Goal: Information Seeking & Learning: Check status

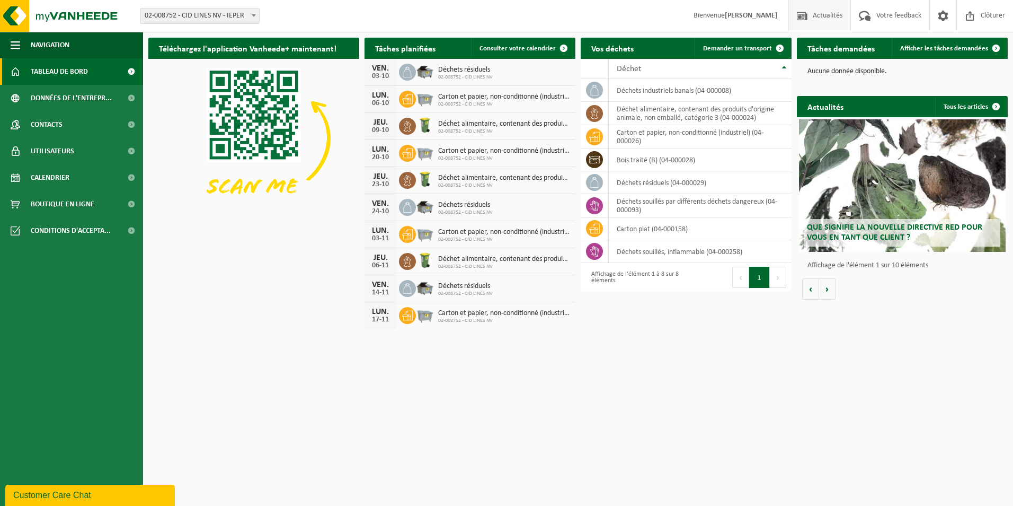
click at [830, 22] on span "Actualités" at bounding box center [827, 15] width 35 height 31
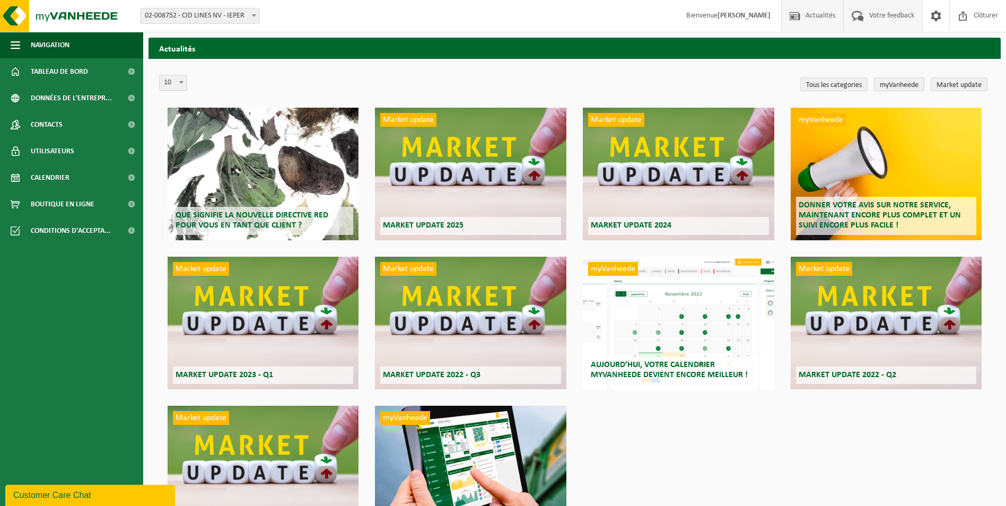
click at [871, 21] on span "Votre feedback" at bounding box center [891, 15] width 50 height 31
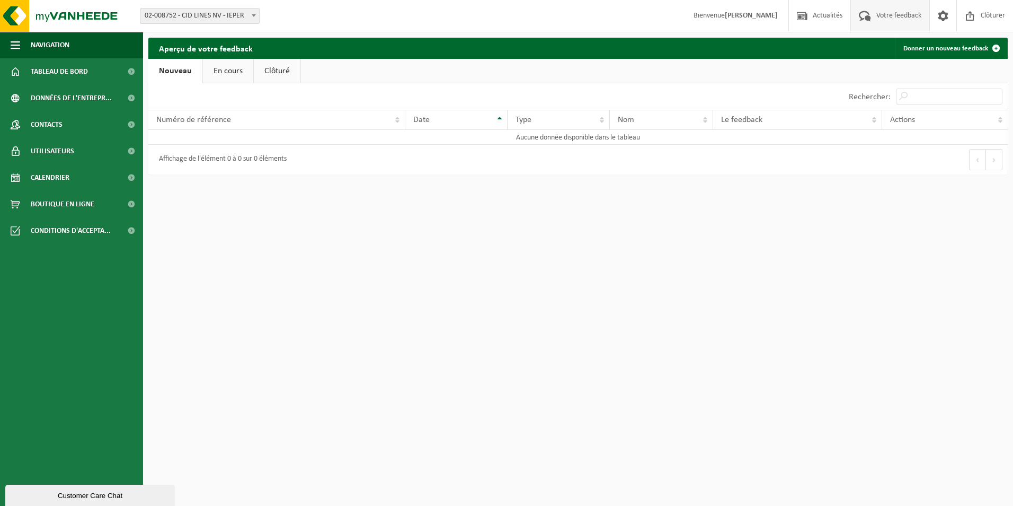
click at [197, 162] on div "Affichage de l'élément 0 à 0 sur 0 éléments" at bounding box center [220, 159] width 133 height 19
click at [232, 75] on link "En cours" at bounding box center [228, 71] width 50 height 24
click at [255, 70] on link "Clôturé" at bounding box center [276, 71] width 47 height 24
click at [186, 69] on link "Nouveau" at bounding box center [173, 71] width 51 height 24
click at [87, 71] on span "Tableau de bord" at bounding box center [59, 71] width 57 height 27
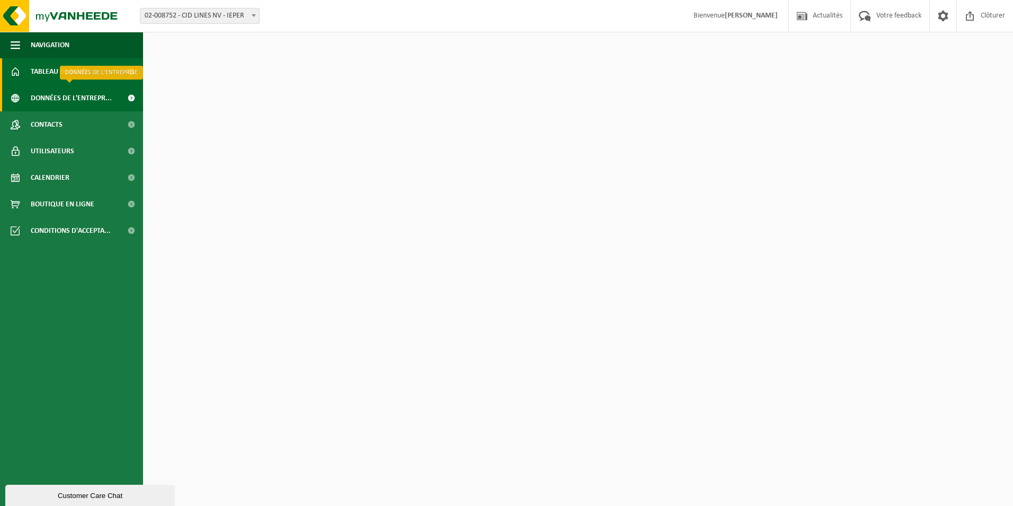
click at [96, 96] on span "Données de l'entrepr..." at bounding box center [71, 98] width 81 height 27
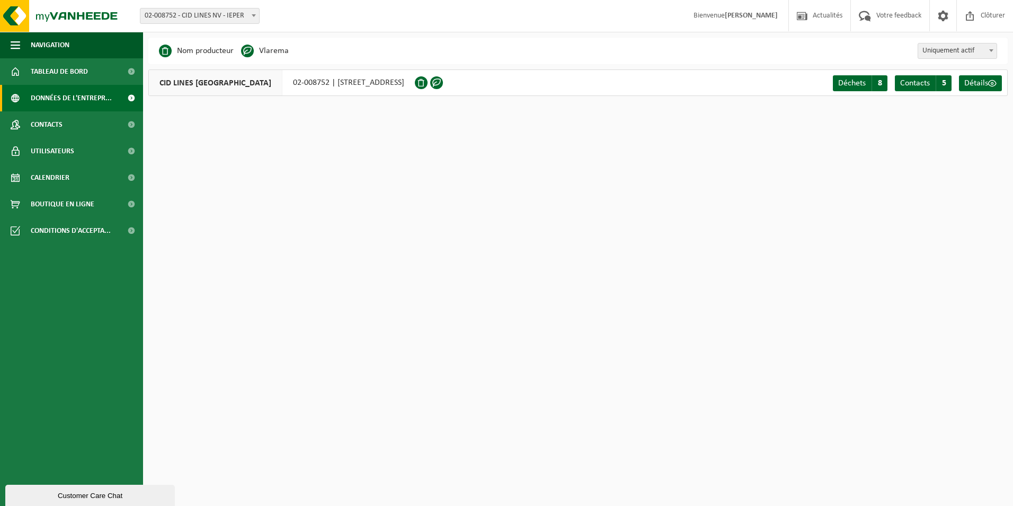
click at [706, 86] on div "CID LINES NV 02-008752 | [STREET_ADDRESS] Déchets A 8 Contacts C 5 Détails" at bounding box center [578, 82] width 860 height 27
click at [215, 92] on span "CID LINES [GEOGRAPHIC_DATA]" at bounding box center [216, 82] width 134 height 25
click at [993, 83] on span at bounding box center [993, 83] width 8 height 8
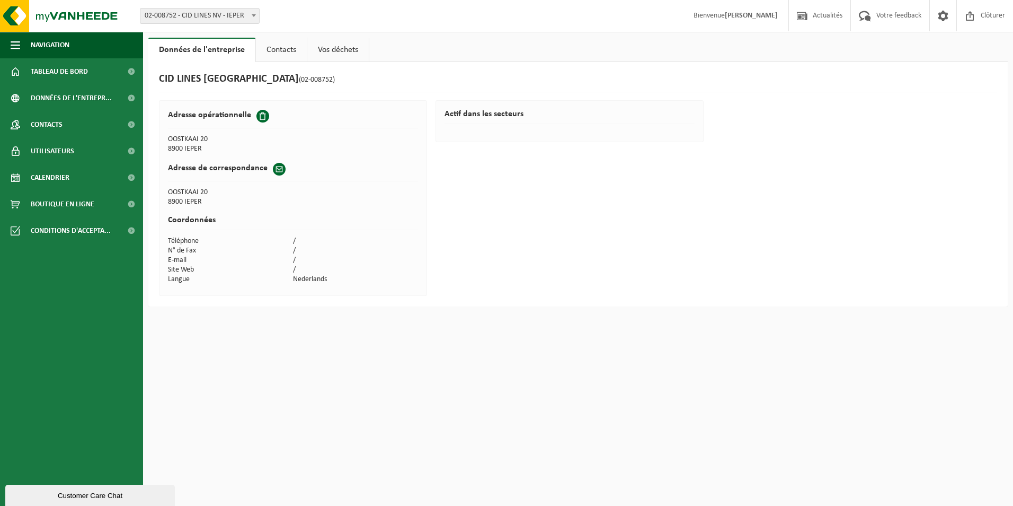
click at [291, 48] on link "Contacts" at bounding box center [281, 50] width 51 height 24
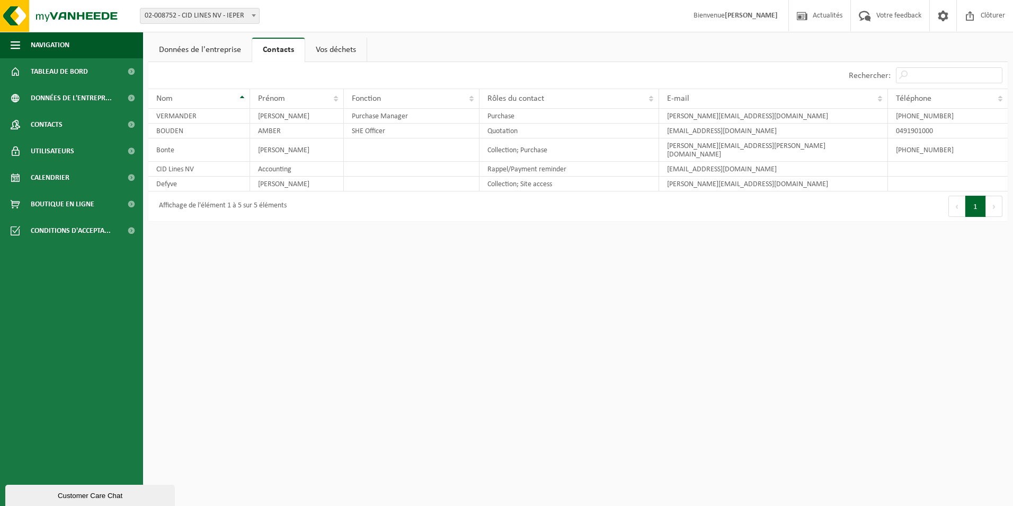
click at [331, 48] on link "Vos déchets" at bounding box center [335, 50] width 61 height 24
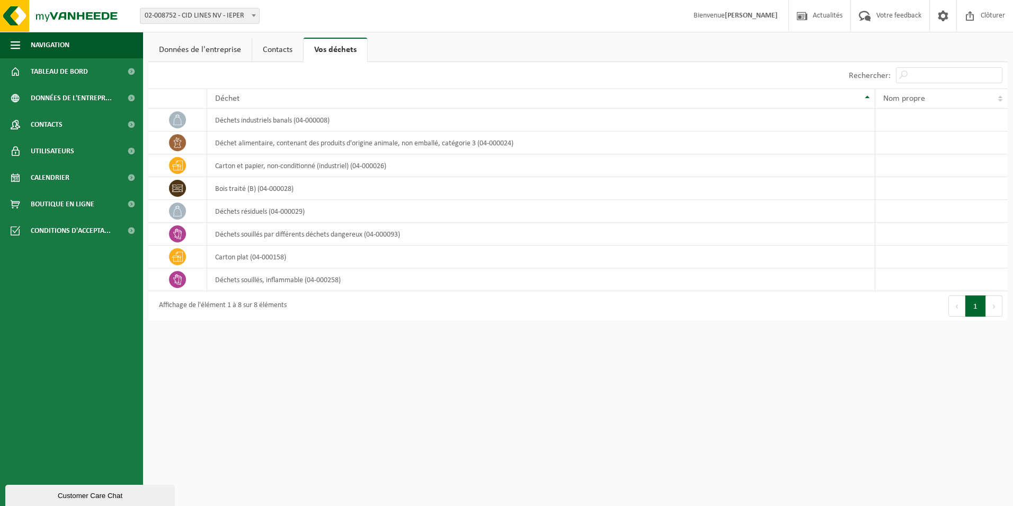
click at [992, 307] on button "Suivant" at bounding box center [994, 305] width 16 height 21
click at [974, 307] on button "1" at bounding box center [976, 305] width 21 height 21
click at [958, 307] on button "Précédent" at bounding box center [957, 305] width 17 height 21
click at [385, 129] on td "déchets industriels banals (04-000008)" at bounding box center [541, 120] width 668 height 23
click at [201, 16] on span "02-008752 - CID LINES NV - IEPER" at bounding box center [199, 15] width 119 height 15
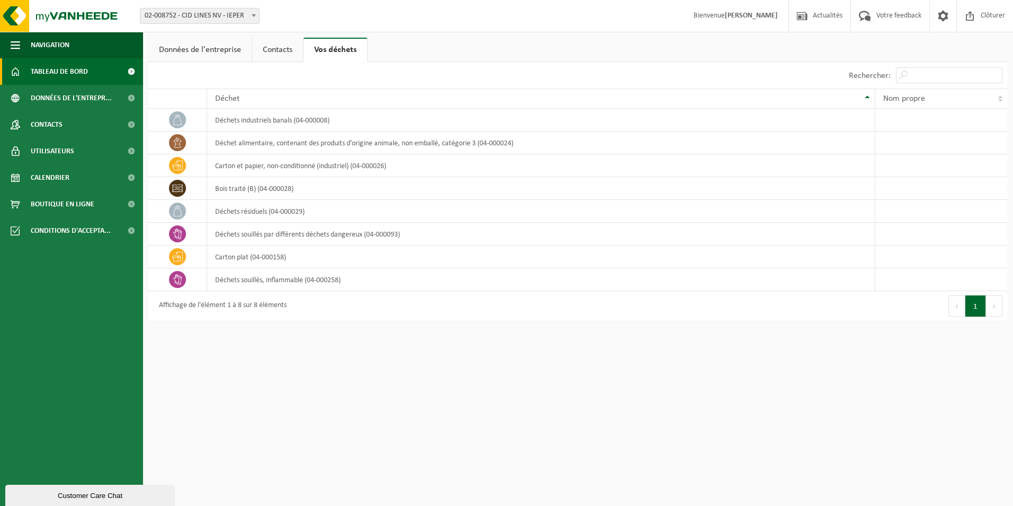
click at [93, 72] on link "Tableau de bord" at bounding box center [71, 71] width 143 height 27
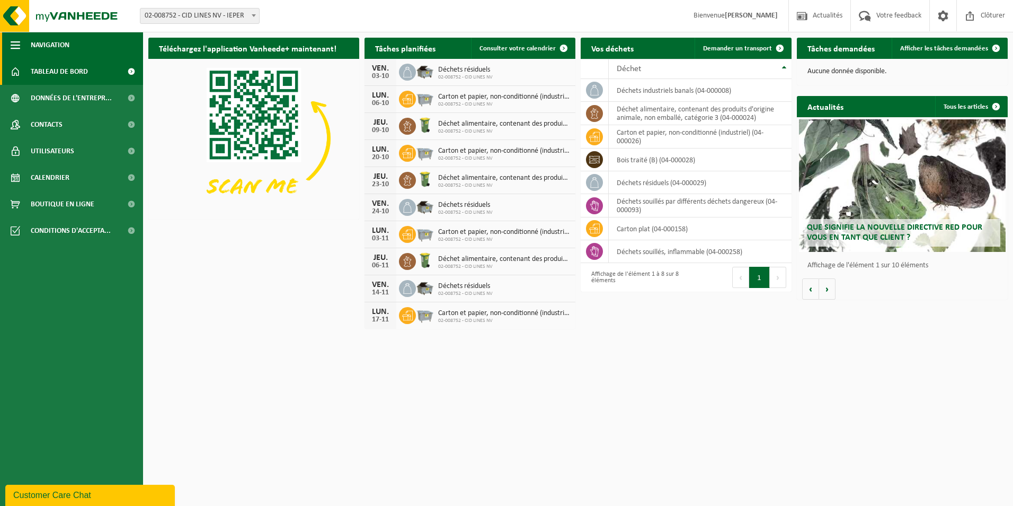
click at [15, 42] on span "button" at bounding box center [16, 45] width 10 height 27
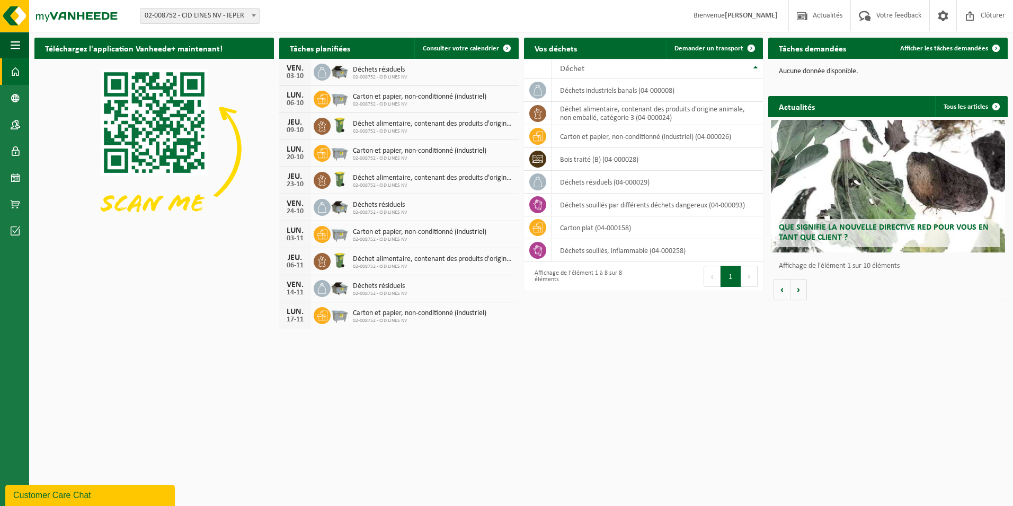
click at [597, 51] on div "Vos déchets Demander un transport" at bounding box center [644, 48] width 240 height 21
click at [802, 286] on button "Volgende" at bounding box center [799, 289] width 16 height 21
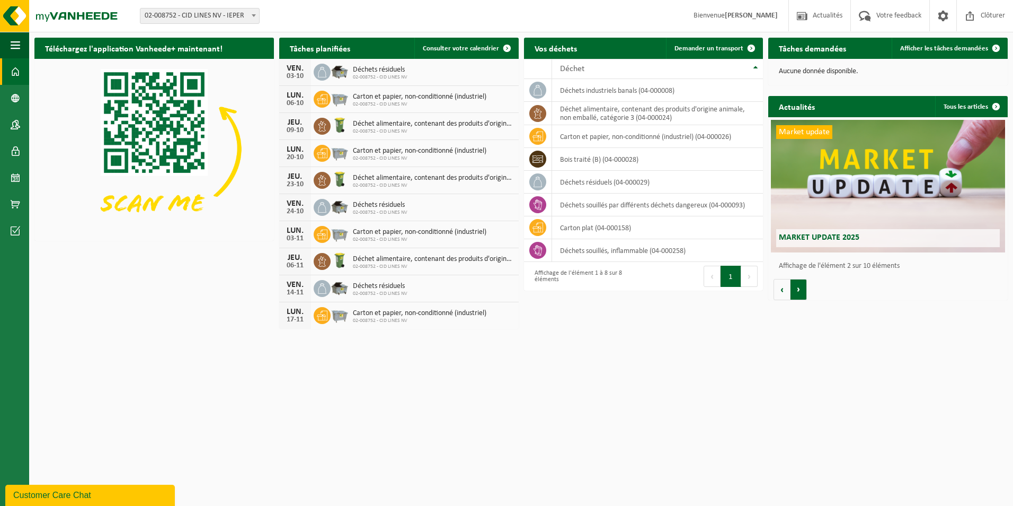
click at [802, 286] on button "Volgende" at bounding box center [799, 289] width 16 height 21
click at [943, 24] on span at bounding box center [944, 15] width 16 height 31
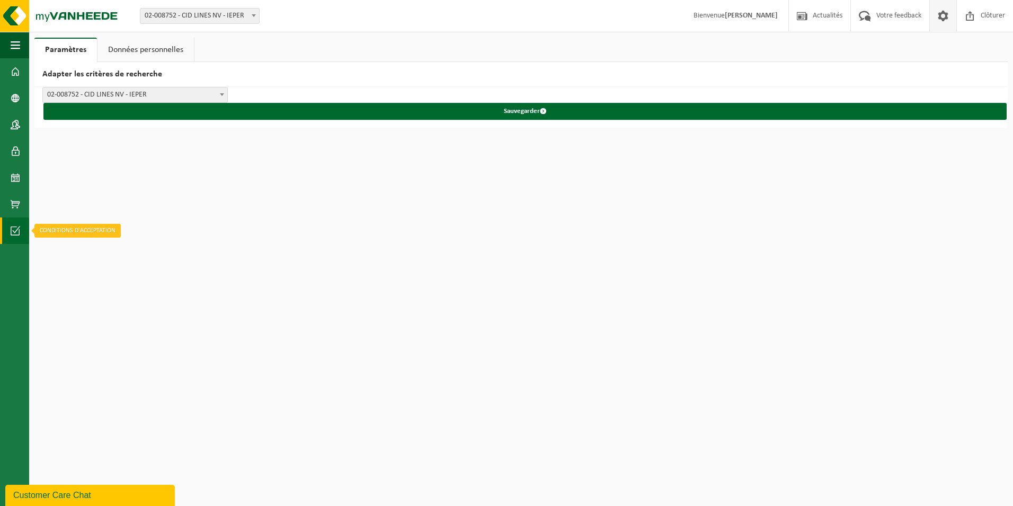
click at [15, 226] on span at bounding box center [16, 230] width 10 height 27
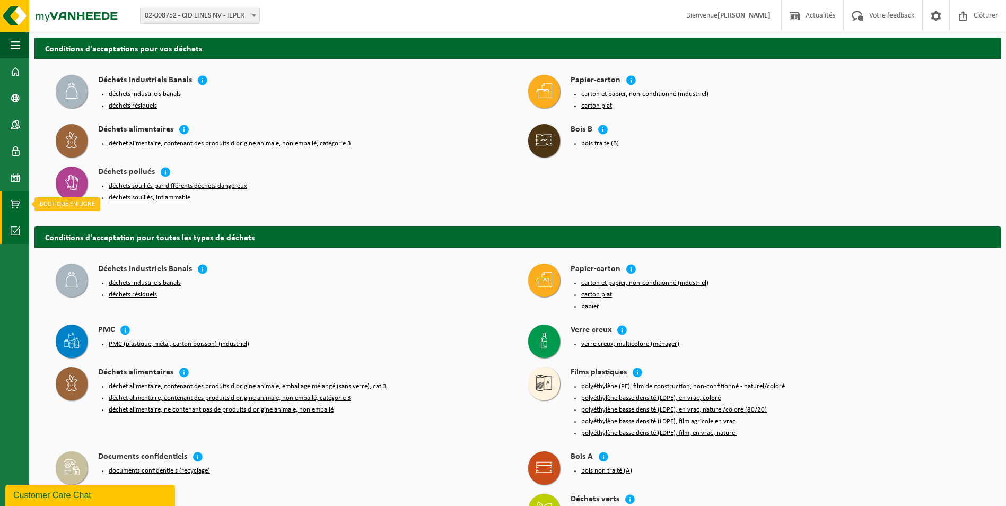
click at [15, 212] on span at bounding box center [16, 204] width 10 height 27
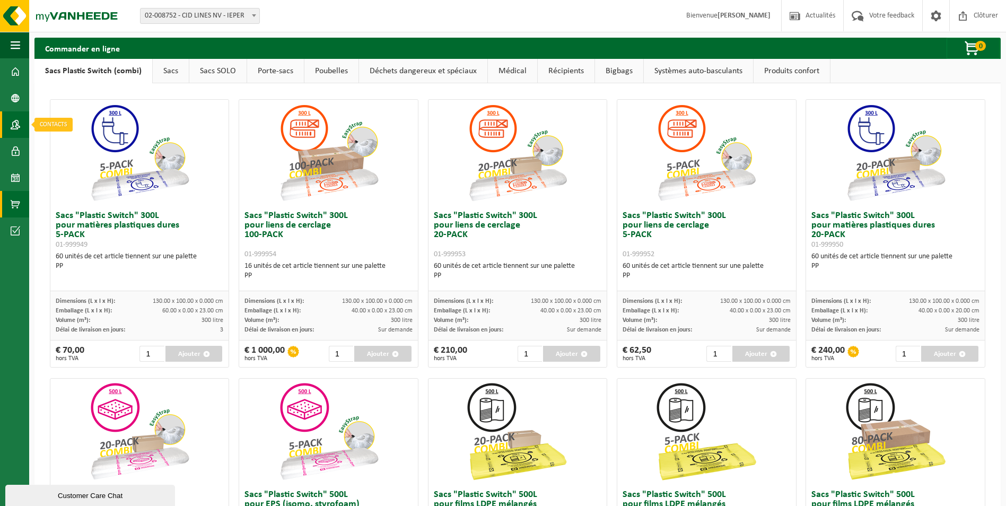
click at [21, 129] on link "Contacts" at bounding box center [14, 124] width 29 height 27
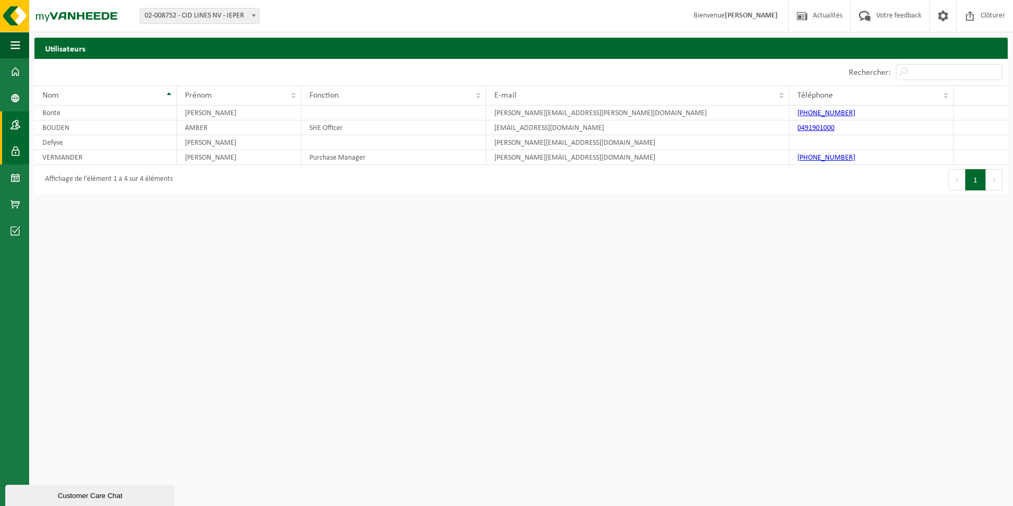
click at [20, 131] on link "Contacts" at bounding box center [14, 124] width 29 height 27
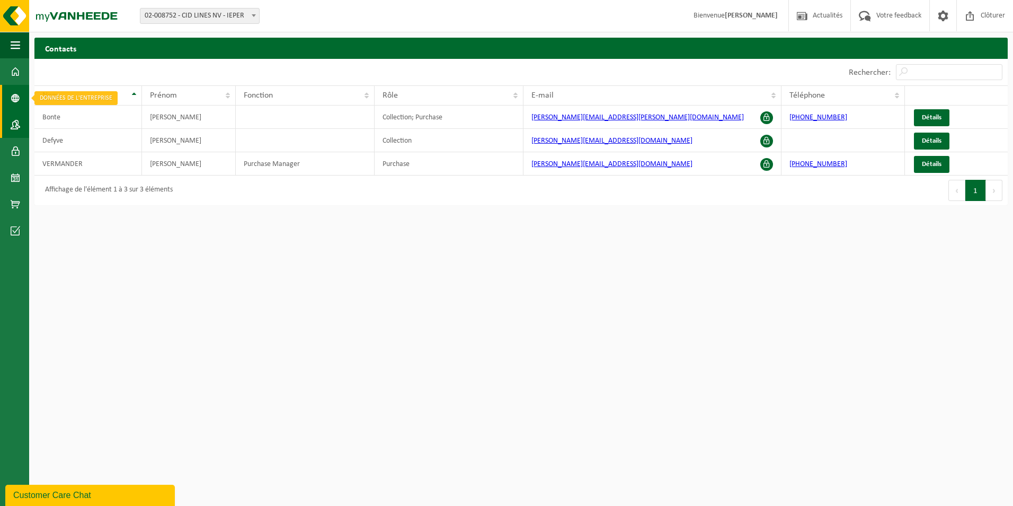
click at [13, 101] on span at bounding box center [16, 98] width 10 height 27
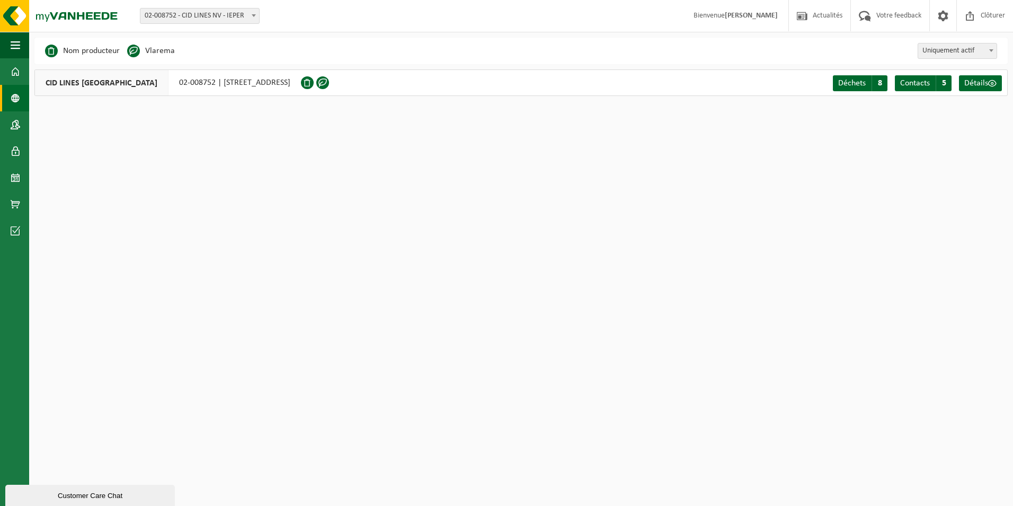
click at [160, 49] on li "Vlarema" at bounding box center [151, 51] width 48 height 16
click at [101, 52] on li "Nom producteur" at bounding box center [82, 51] width 75 height 16
click at [3, 70] on link "Tableau de bord" at bounding box center [14, 71] width 29 height 27
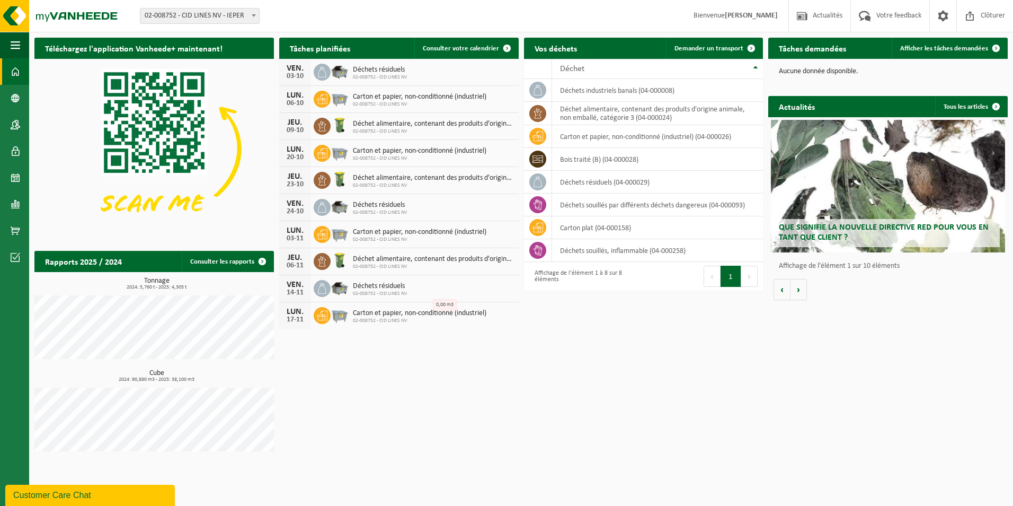
click at [755, 14] on strong "[PERSON_NAME]" at bounding box center [751, 16] width 53 height 8
click at [241, 262] on link "Consulter les rapports" at bounding box center [227, 261] width 91 height 21
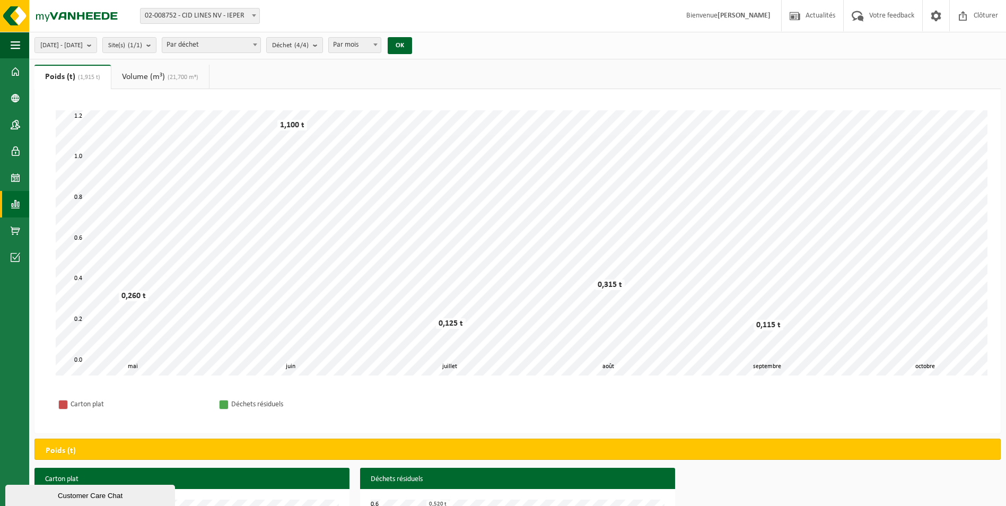
click at [156, 70] on link "Volume (m³) (21,700 m³)" at bounding box center [160, 77] width 98 height 24
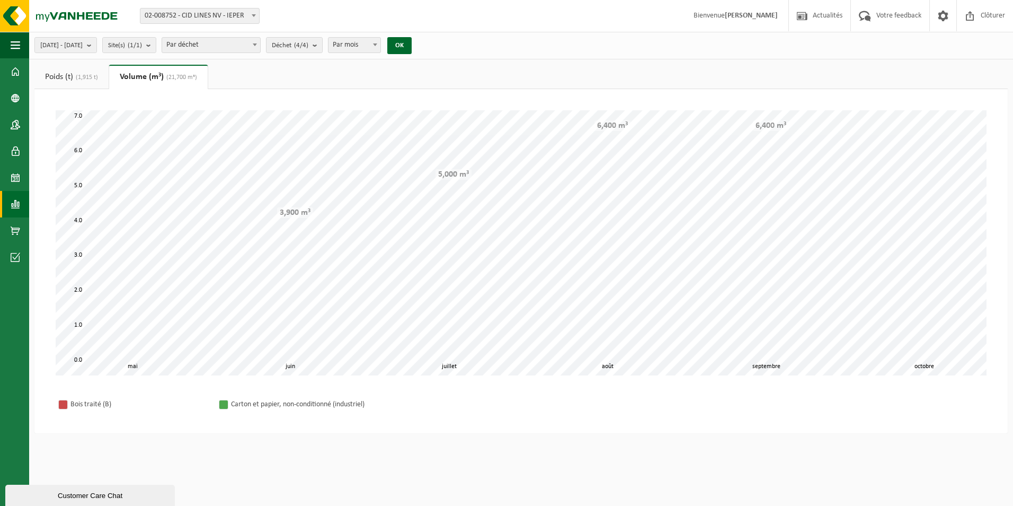
click at [84, 74] on span "(1,915 t)" at bounding box center [85, 77] width 25 height 6
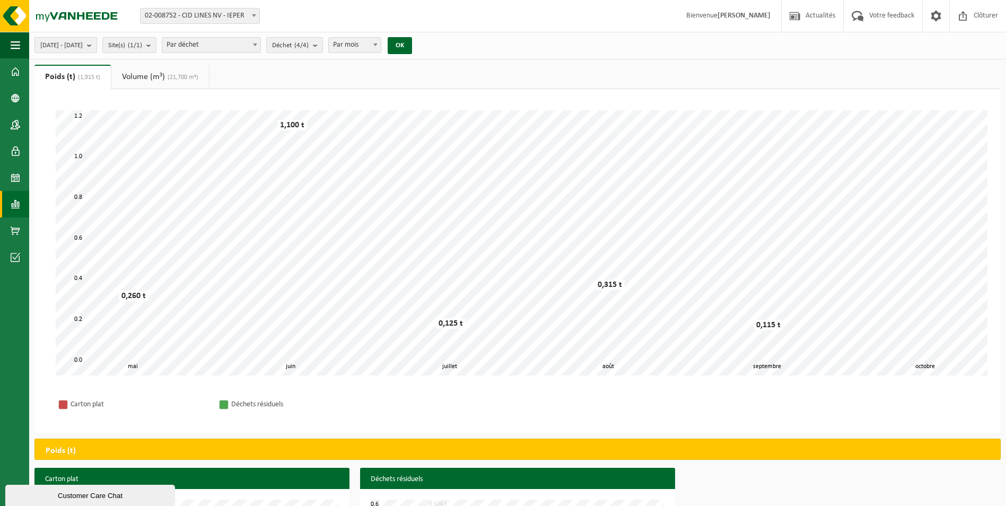
click at [80, 45] on span "[DATE] - [DATE]" at bounding box center [61, 46] width 42 height 16
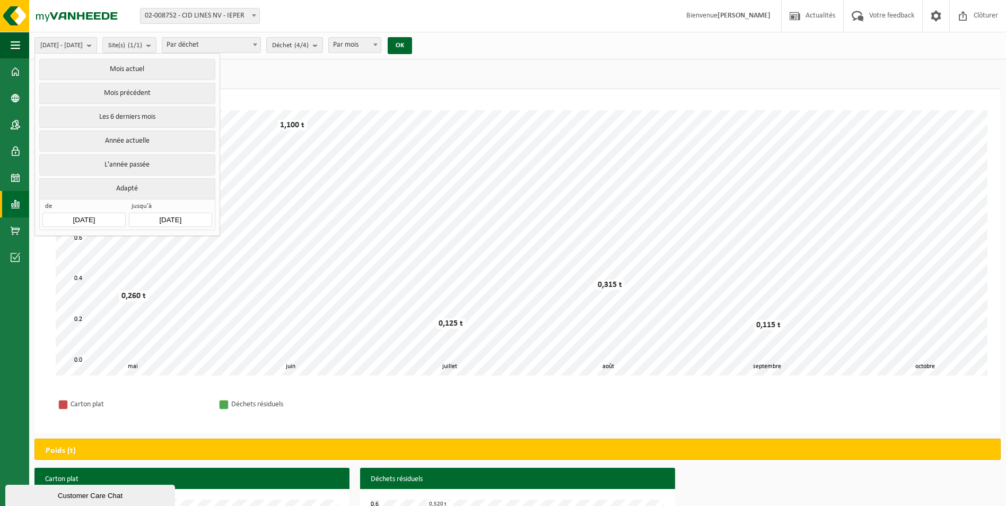
click at [92, 215] on input "[DATE]" at bounding box center [83, 220] width 83 height 14
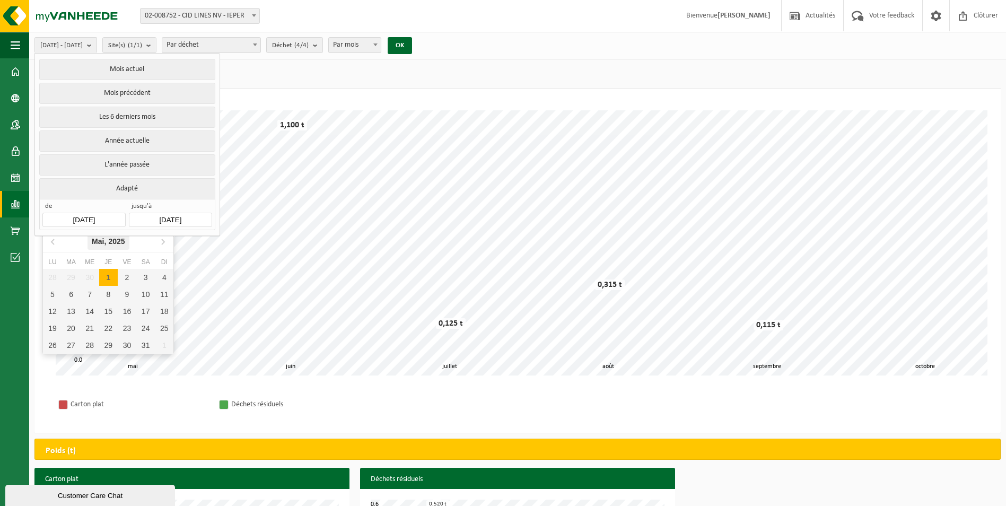
click at [94, 238] on div "[DATE]" at bounding box center [108, 241] width 42 height 17
click at [53, 241] on icon at bounding box center [53, 241] width 17 height 17
click at [160, 241] on icon at bounding box center [162, 241] width 17 height 17
click at [80, 259] on div "Jan" at bounding box center [64, 263] width 43 height 22
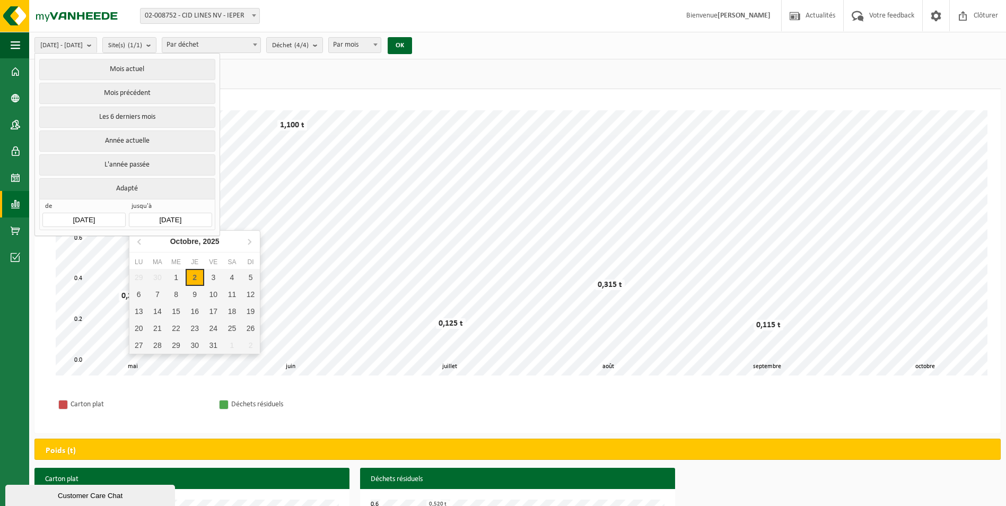
click at [171, 218] on input "[DATE]" at bounding box center [170, 220] width 83 height 14
click at [137, 244] on icon at bounding box center [139, 241] width 17 height 17
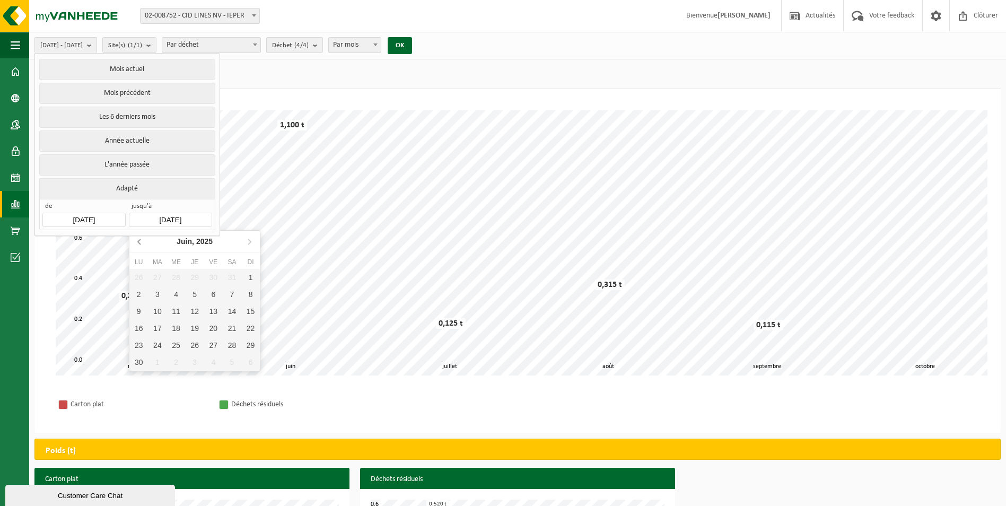
click at [137, 244] on icon at bounding box center [139, 241] width 17 height 17
click at [137, 244] on nav "[DATE]" at bounding box center [194, 242] width 130 height 22
click at [249, 239] on icon at bounding box center [249, 241] width 17 height 17
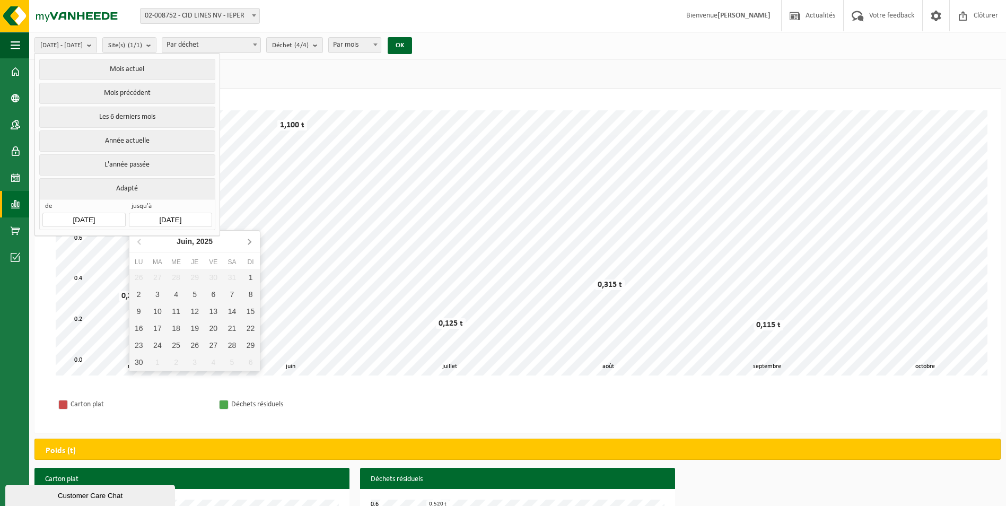
click at [249, 239] on icon at bounding box center [249, 241] width 17 height 17
click at [150, 213] on input "[DATE]" at bounding box center [170, 220] width 83 height 14
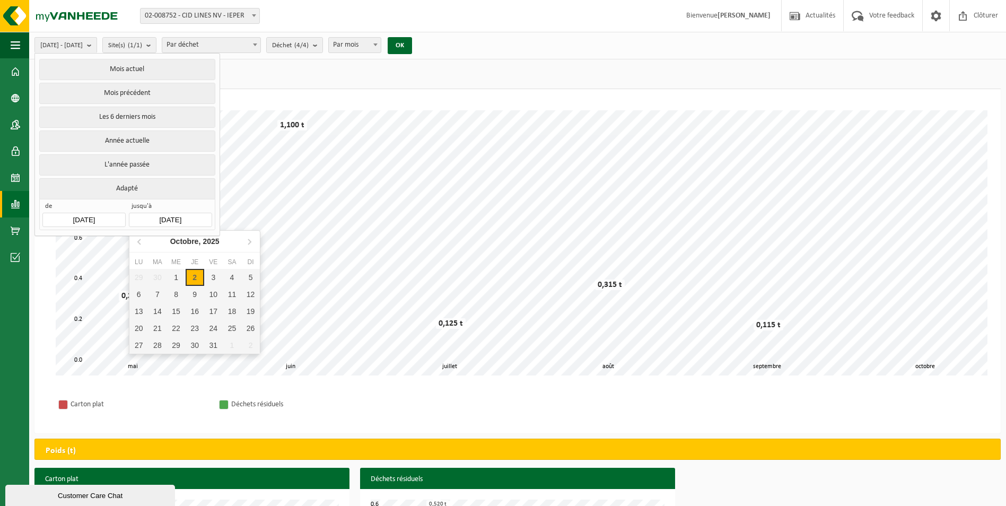
click at [151, 213] on input "[DATE]" at bounding box center [170, 220] width 83 height 14
drag, startPoint x: 151, startPoint y: 213, endPoint x: 210, endPoint y: 241, distance: 65.9
click at [210, 241] on icon "2025" at bounding box center [210, 240] width 16 height 7
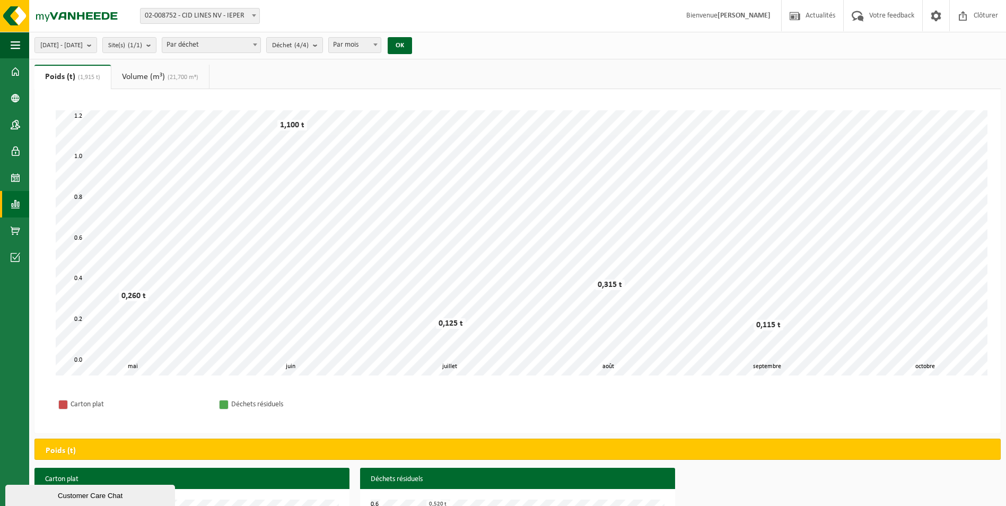
click at [236, 12] on span "02-008752 - CID LINES NV - IEPER" at bounding box center [199, 15] width 119 height 15
click at [83, 50] on span "[DATE] - [DATE]" at bounding box center [61, 46] width 42 height 16
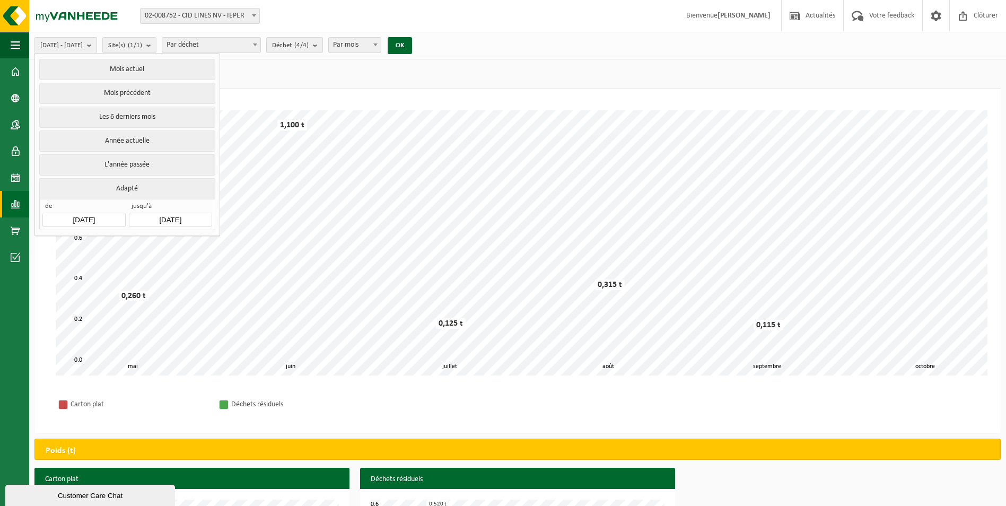
click at [131, 186] on button "Adapté" at bounding box center [126, 188] width 175 height 21
click at [167, 221] on input "[DATE]" at bounding box center [170, 220] width 83 height 14
click at [245, 244] on icon at bounding box center [249, 241] width 17 height 17
click at [137, 244] on icon at bounding box center [139, 241] width 17 height 17
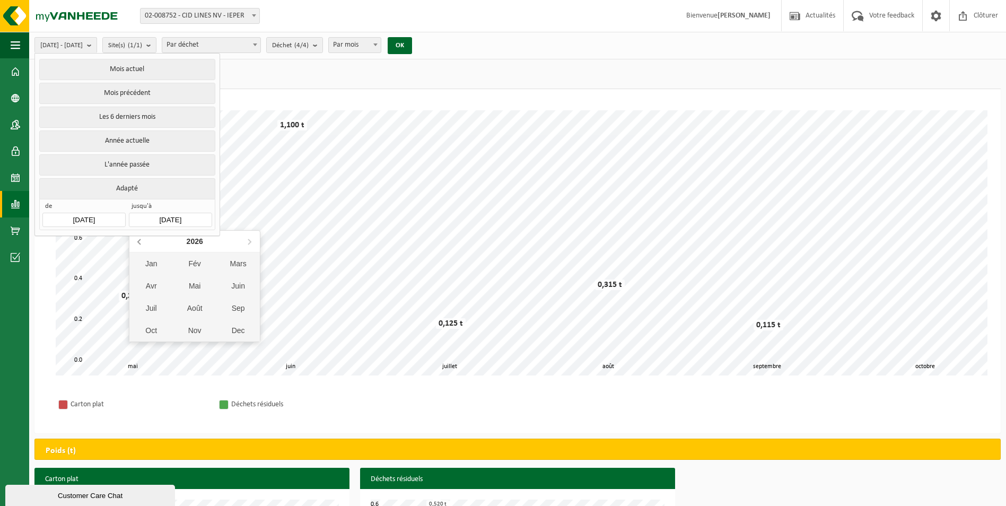
click at [137, 244] on icon at bounding box center [139, 241] width 17 height 17
click at [137, 244] on nav "2025" at bounding box center [194, 242] width 130 height 22
click at [193, 289] on div "Mai" at bounding box center [194, 286] width 43 height 22
click at [190, 214] on input "[DATE]" at bounding box center [170, 220] width 83 height 14
click at [247, 239] on icon at bounding box center [249, 241] width 17 height 17
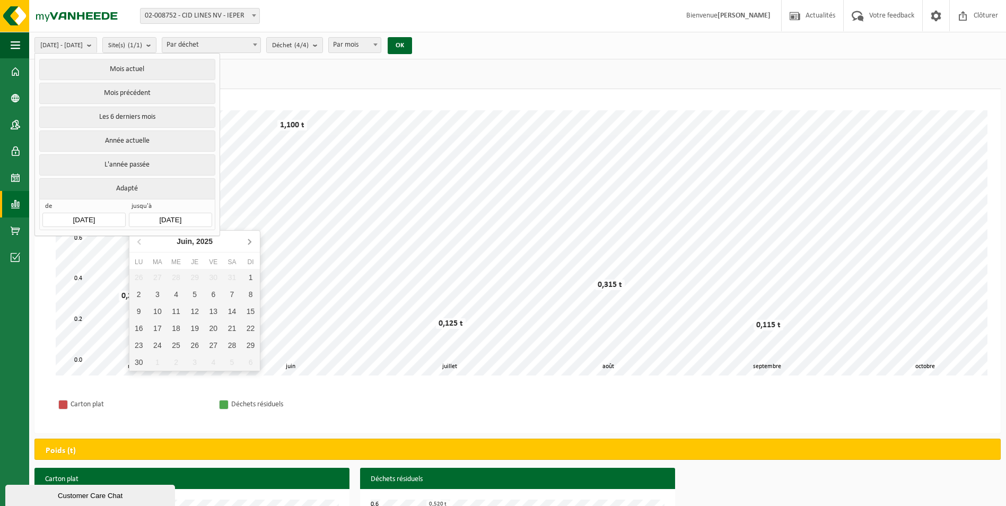
click at [247, 239] on icon at bounding box center [249, 241] width 17 height 17
click at [248, 245] on icon at bounding box center [249, 241] width 17 height 17
click at [195, 277] on div "2" at bounding box center [195, 277] width 19 height 17
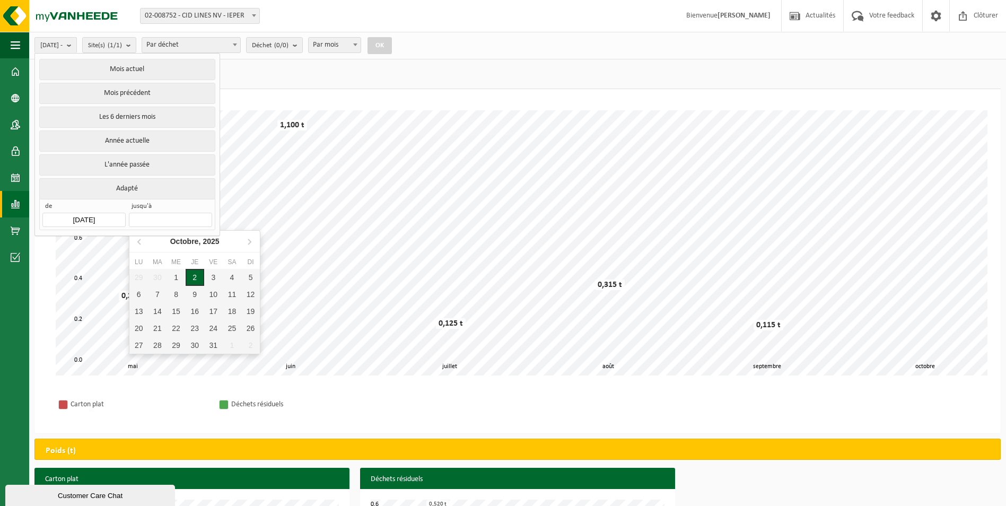
click at [193, 276] on div "2" at bounding box center [195, 277] width 19 height 17
type input "[DATE]"
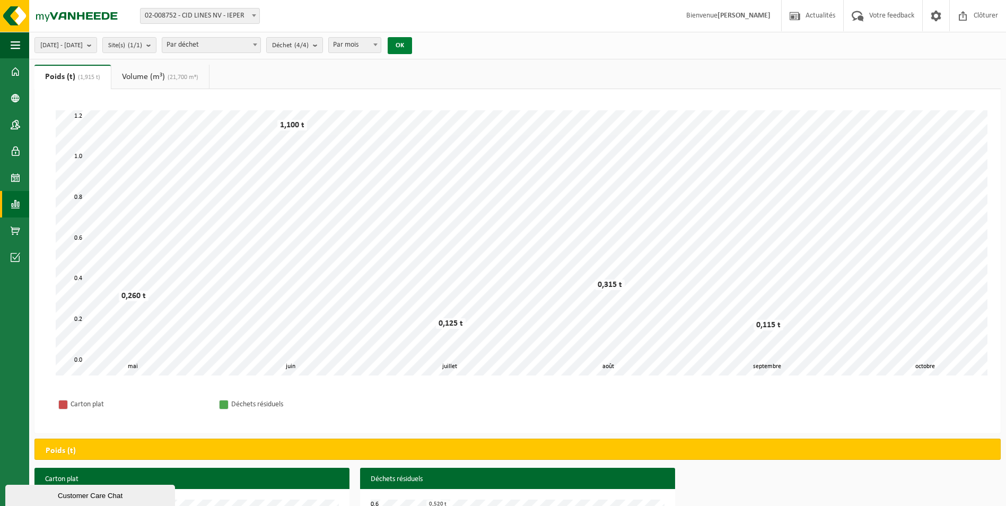
click at [412, 51] on button "OK" at bounding box center [399, 45] width 24 height 17
click at [153, 73] on link "Volume (m³) (21,700 m³)" at bounding box center [160, 77] width 98 height 24
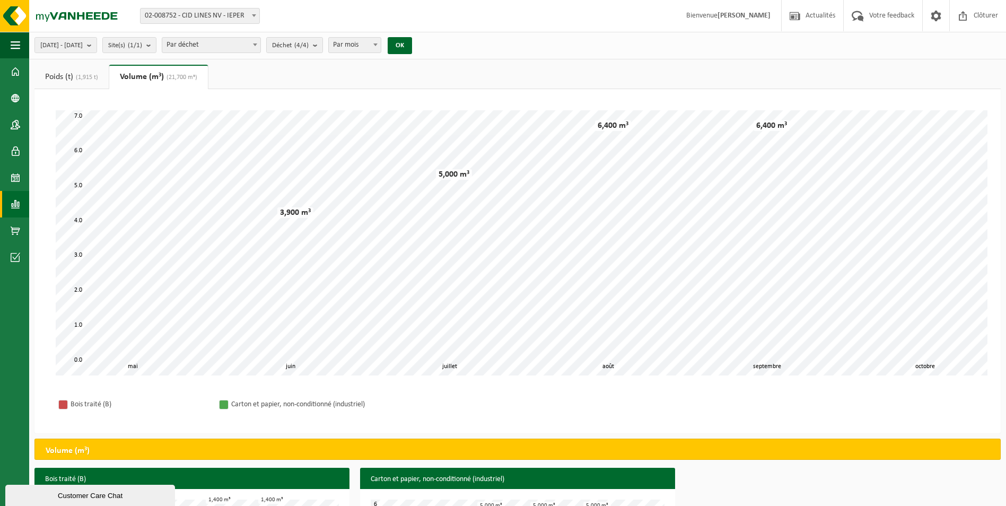
click at [231, 42] on span "Par déchet" at bounding box center [211, 45] width 98 height 15
click at [248, 44] on span "Par déchet" at bounding box center [211, 45] width 98 height 15
click at [308, 43] on span "Déchet (4/4)" at bounding box center [290, 46] width 37 height 16
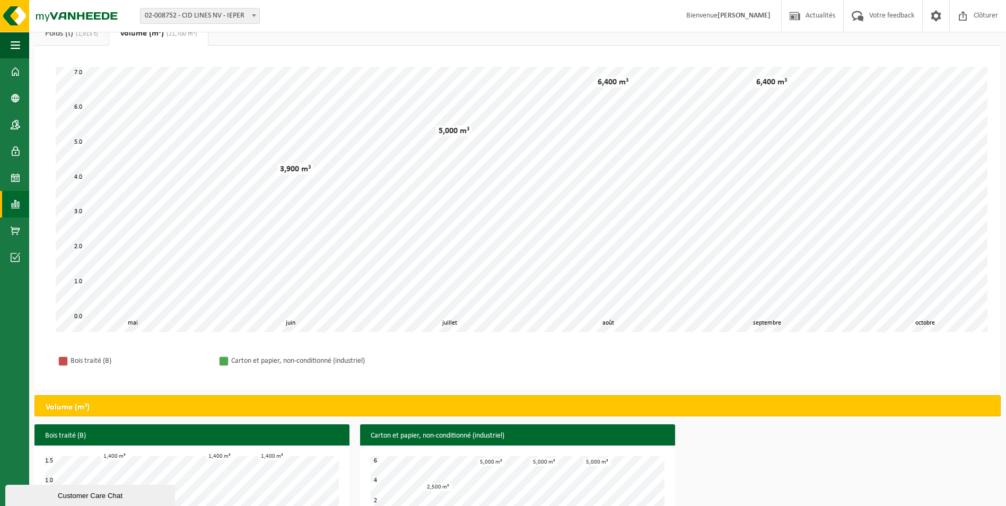
scroll to position [89, 0]
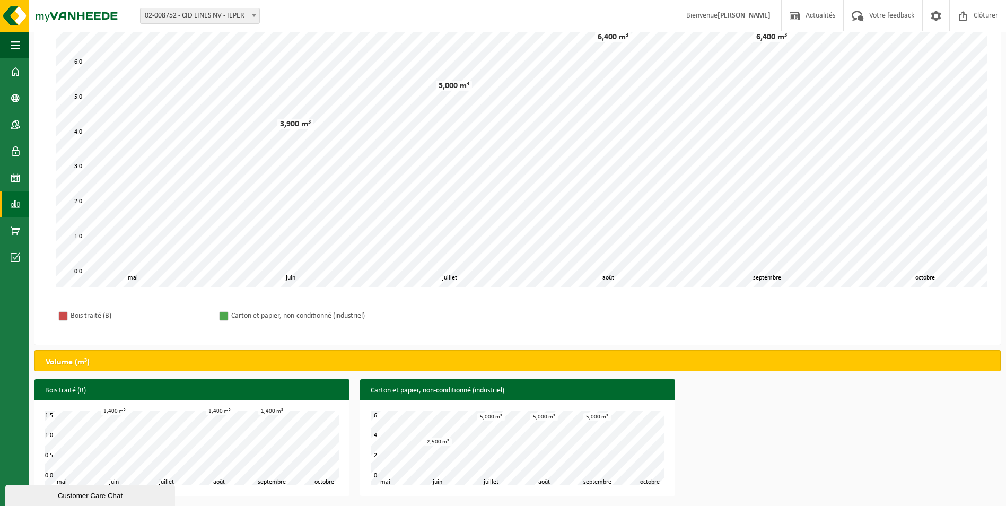
drag, startPoint x: 463, startPoint y: 335, endPoint x: 411, endPoint y: 327, distance: 52.6
click at [461, 335] on div "Patientez Le téléchargement est un peu long en raison de la grande quantité de …" at bounding box center [517, 173] width 966 height 344
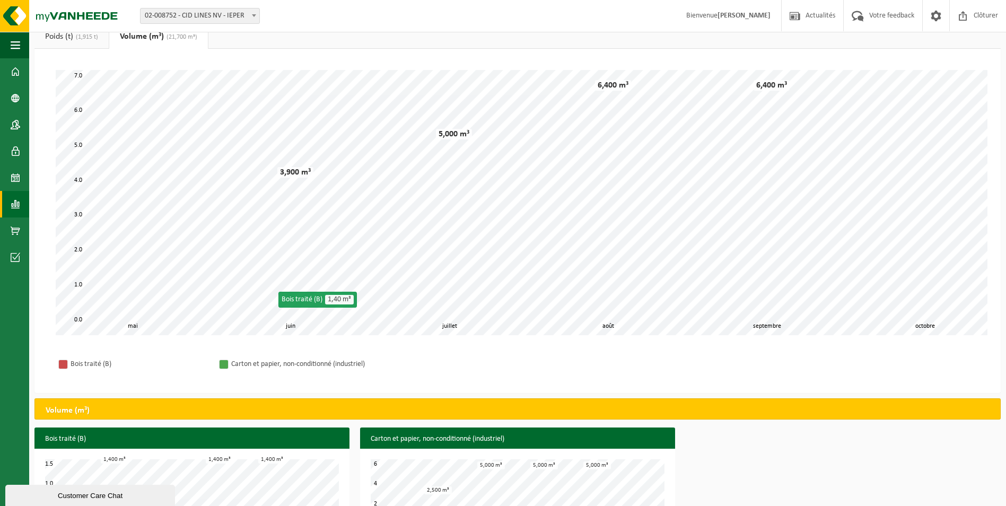
scroll to position [0, 0]
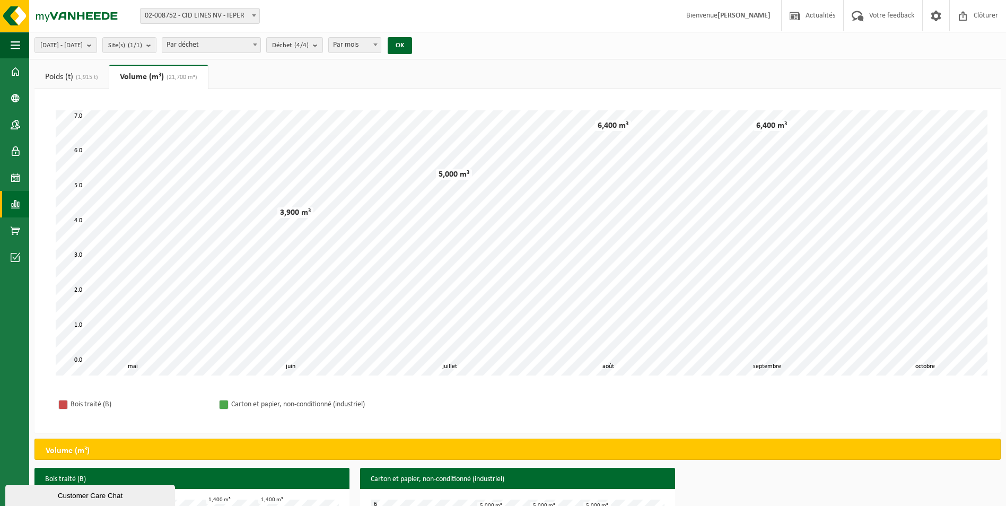
drag, startPoint x: 89, startPoint y: 82, endPoint x: 89, endPoint y: 77, distance: 5.3
click at [89, 82] on link "Poids (t) (1,915 t)" at bounding box center [71, 77] width 74 height 24
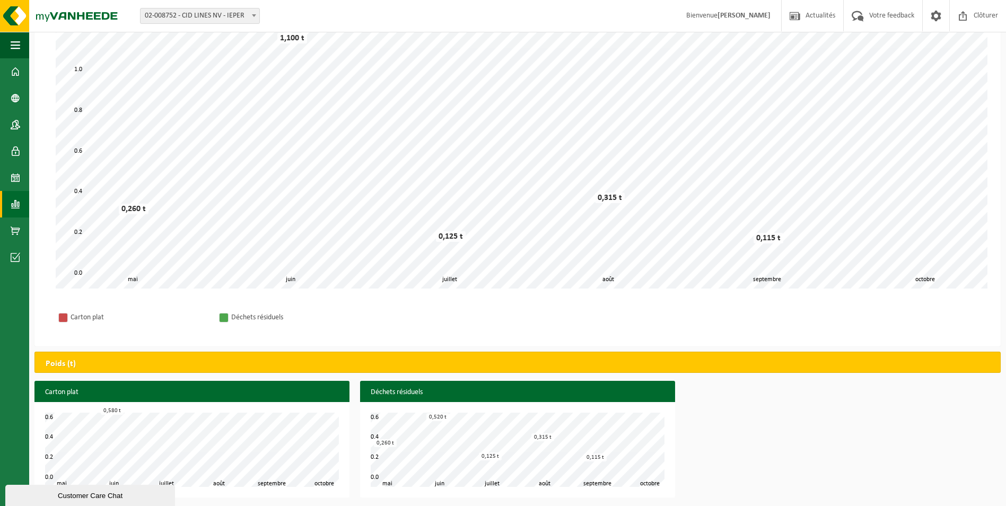
scroll to position [89, 0]
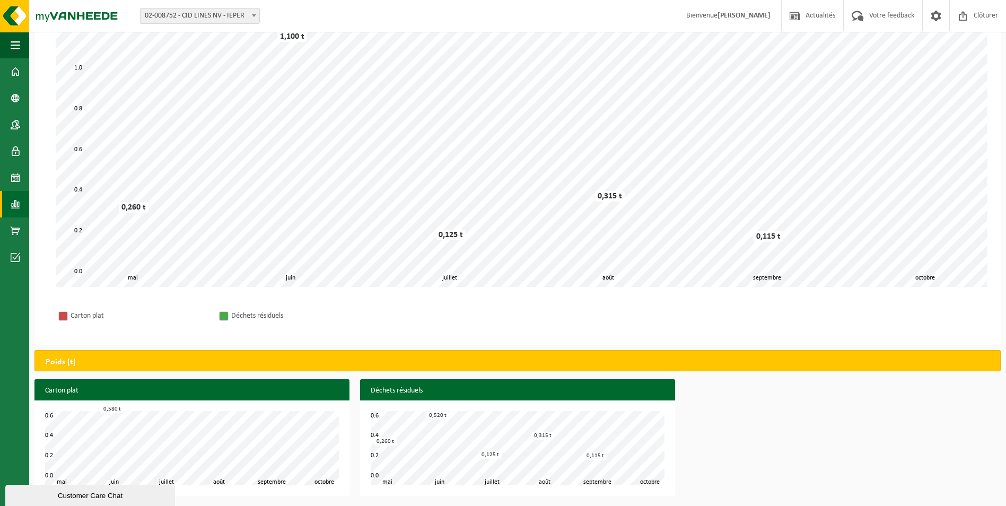
click at [69, 383] on h3 "Carton plat" at bounding box center [191, 390] width 315 height 23
drag, startPoint x: 870, startPoint y: 436, endPoint x: 862, endPoint y: 436, distance: 8.0
click at [870, 436] on div "Carton plat juin juillet août septembre mai octobre 0.0 0.6 0.2 0.4 0,580 t Déc…" at bounding box center [517, 440] width 976 height 122
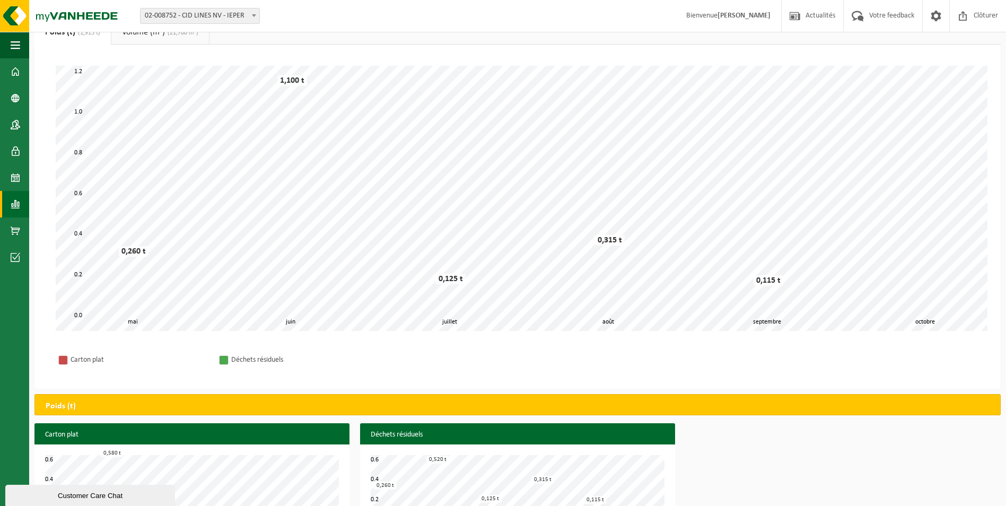
scroll to position [0, 0]
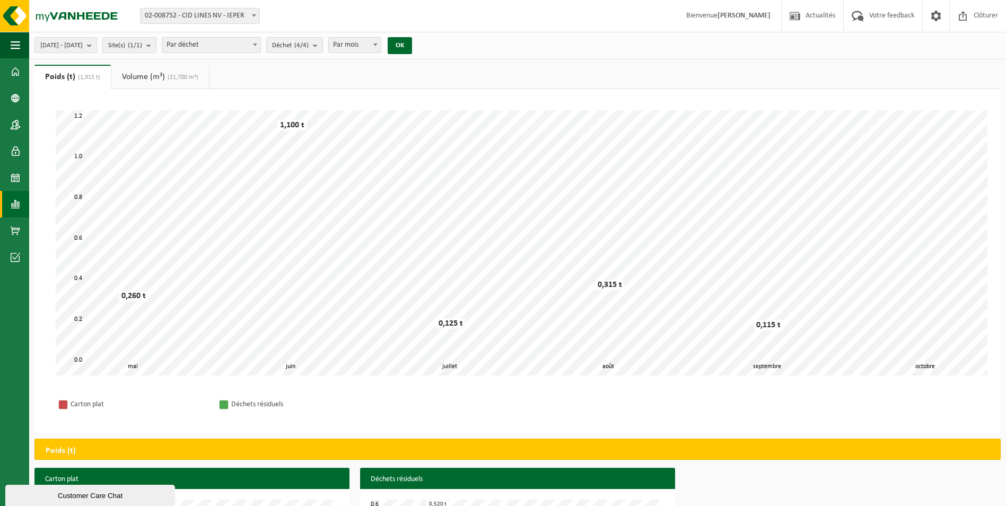
click at [178, 79] on span "(21,700 m³)" at bounding box center [181, 77] width 33 height 6
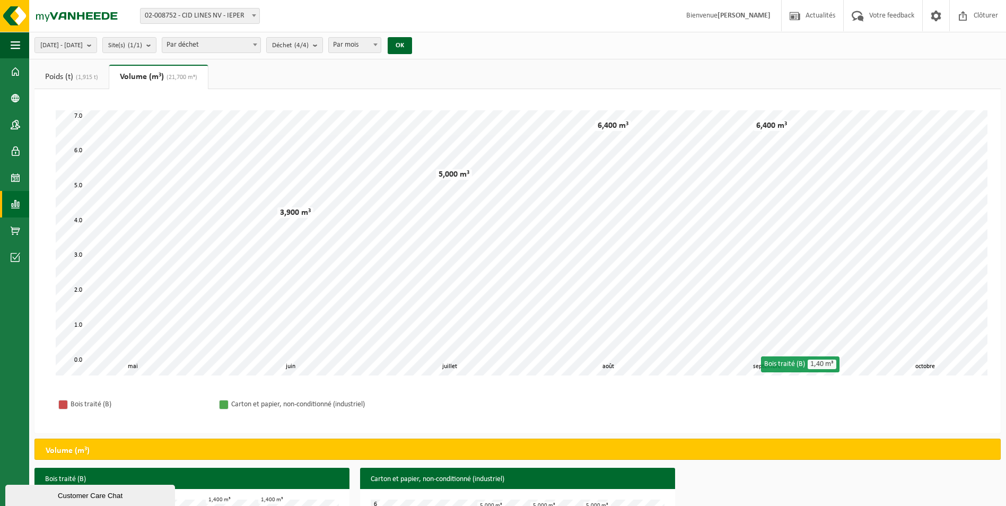
click at [782, 401] on div "Bois traité (B) Carton et papier, non-conditionné (industriel)" at bounding box center [517, 404] width 945 height 37
